Goal: Information Seeking & Learning: Find specific page/section

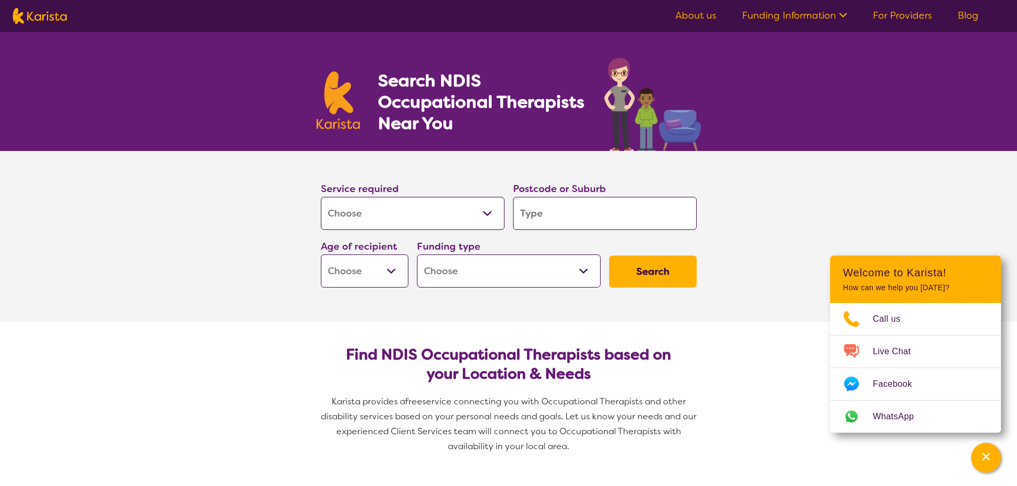
select select "[MEDICAL_DATA]"
click at [567, 208] on input "search" at bounding box center [605, 213] width 184 height 33
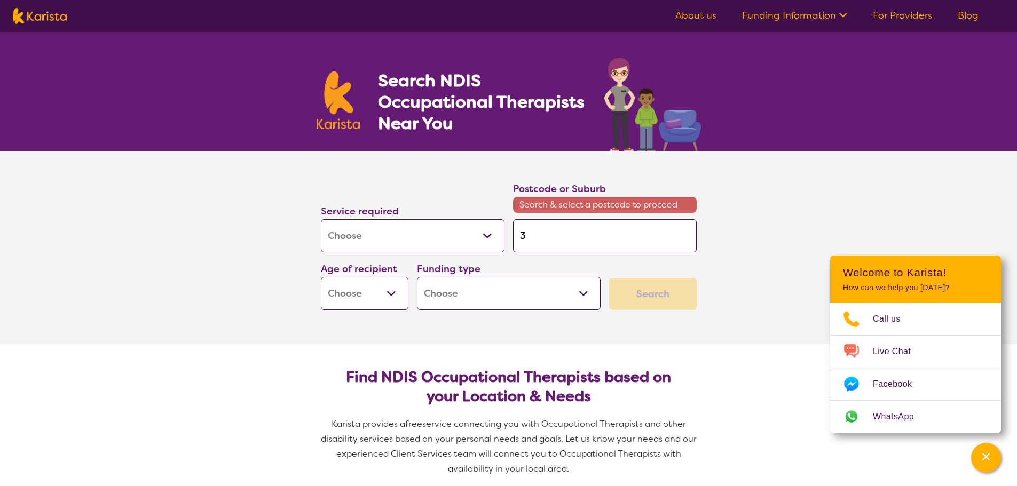
type input "3"
type input "31"
type input "313"
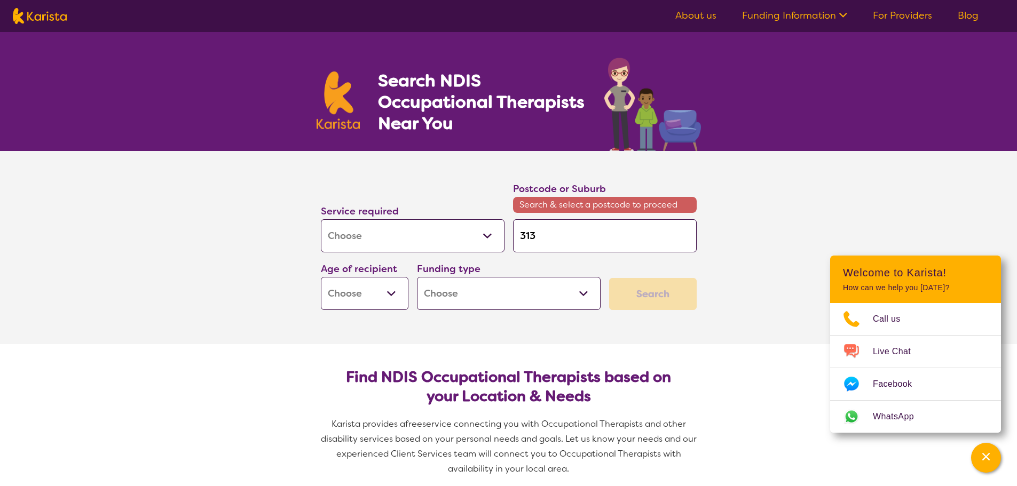
type input "313"
type input "3135"
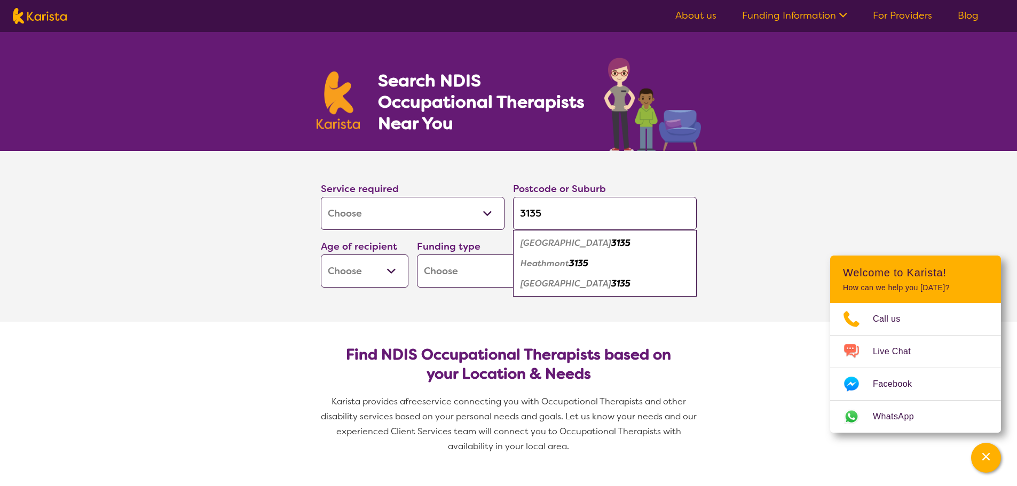
type input "3135"
click at [556, 286] on em "[GEOGRAPHIC_DATA]" at bounding box center [566, 283] width 91 height 11
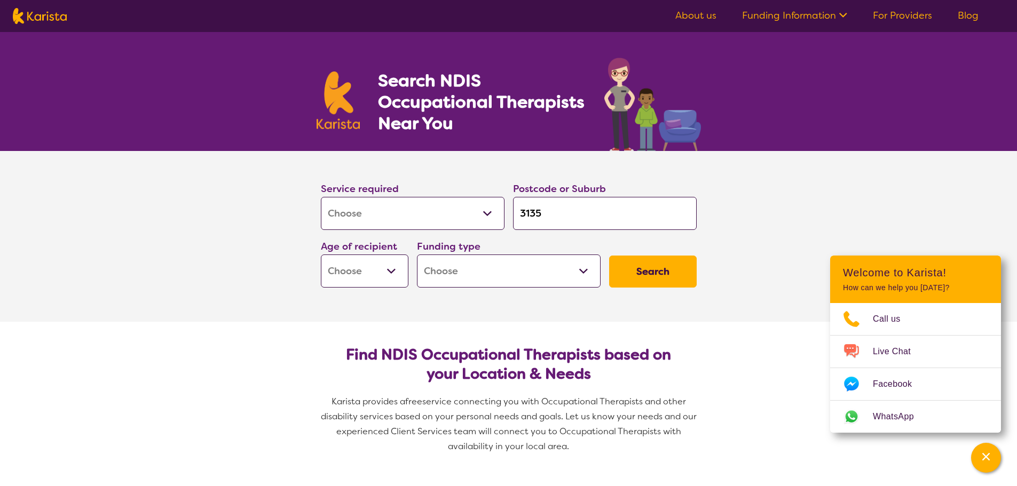
click at [398, 271] on select "Early Childhood - 0 to 9 Child - 10 to 11 Adolescent - 12 to 17 Adult - 18 to 6…" at bounding box center [365, 271] width 88 height 33
select select "AD"
click at [321, 255] on select "Early Childhood - 0 to 9 Child - 10 to 11 Adolescent - 12 to 17 Adult - 18 to 6…" at bounding box center [365, 271] width 88 height 33
select select "AD"
click at [593, 269] on select "Home Care Package (HCP) National Disability Insurance Scheme (NDIS) I don't know" at bounding box center [509, 271] width 184 height 33
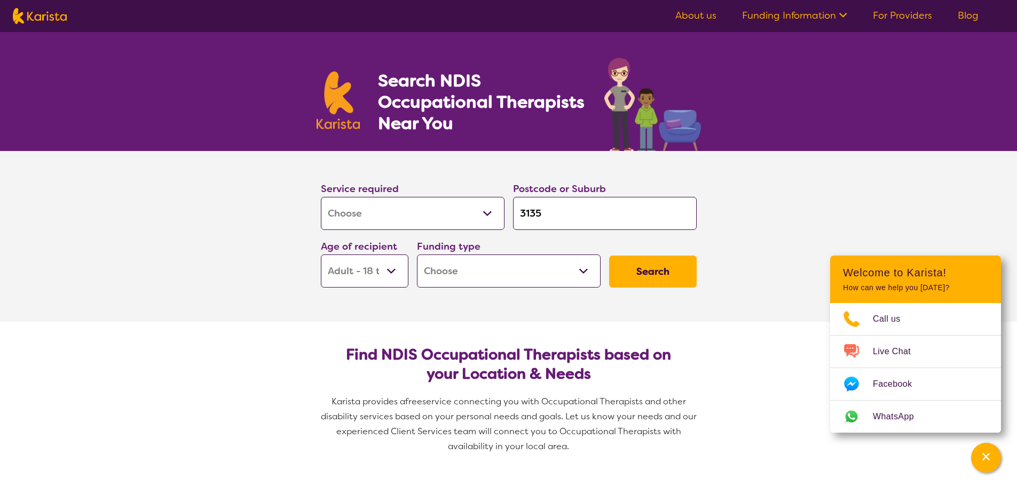
select select "i-don-t-know"
click at [417, 255] on select "Home Care Package (HCP) National Disability Insurance Scheme (NDIS) I don't know" at bounding box center [509, 271] width 184 height 33
select select "i-don-t-know"
click at [629, 267] on button "Search" at bounding box center [653, 272] width 88 height 32
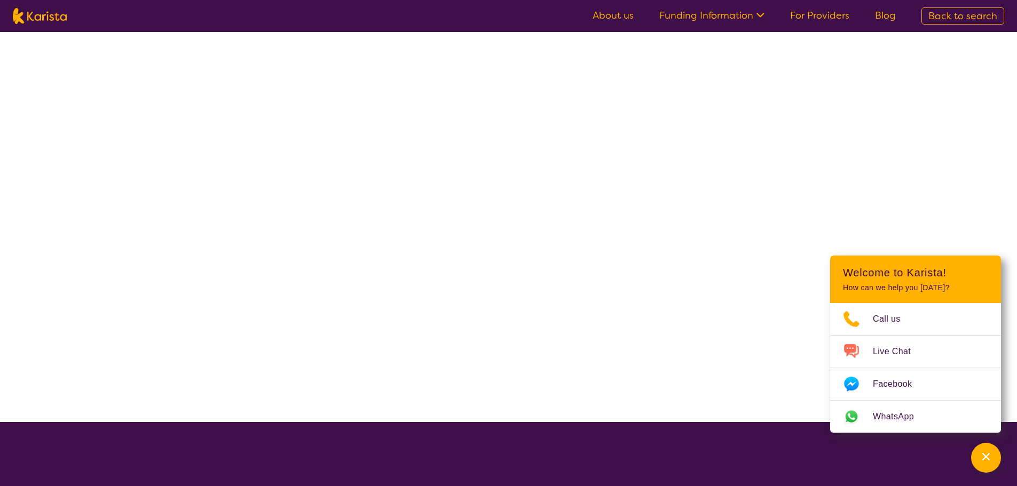
select select "[MEDICAL_DATA]"
select select "AD"
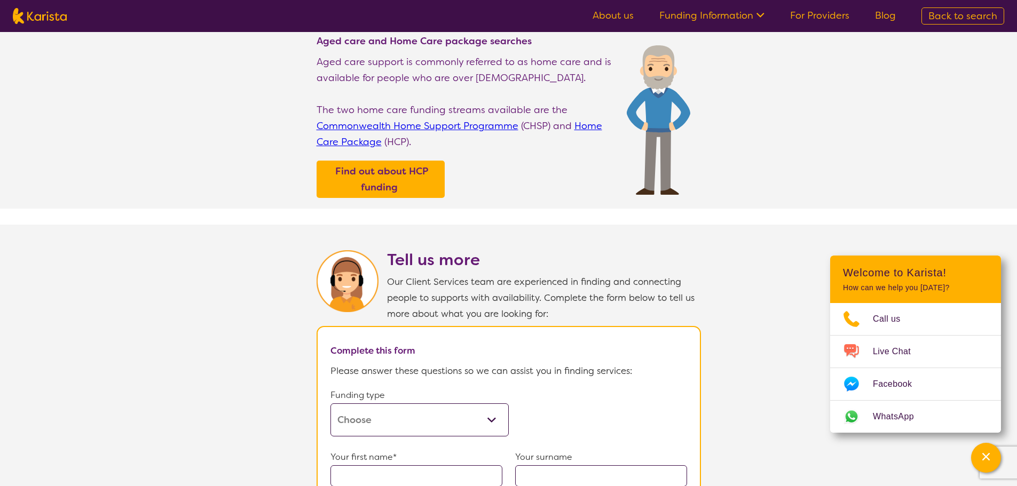
scroll to position [130, 0]
